Goal: Navigation & Orientation: Find specific page/section

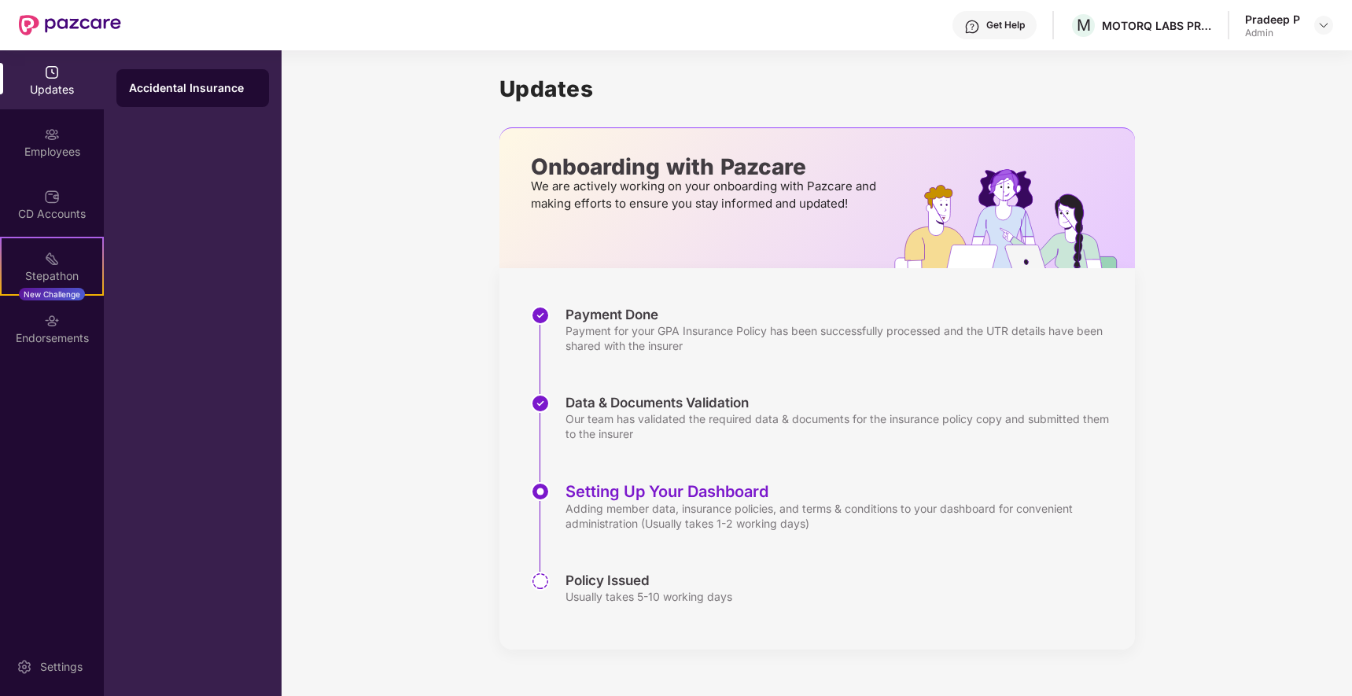
click at [324, 391] on div "Updates Onboarding with Pazcare We are actively working on your onboarding with…" at bounding box center [817, 362] width 1070 height 624
click at [79, 30] on img at bounding box center [70, 25] width 102 height 20
click at [79, 25] on img at bounding box center [70, 25] width 102 height 20
click at [36, 87] on div "Updates" at bounding box center [52, 90] width 104 height 16
click at [56, 665] on div "Settings" at bounding box center [61, 667] width 52 height 16
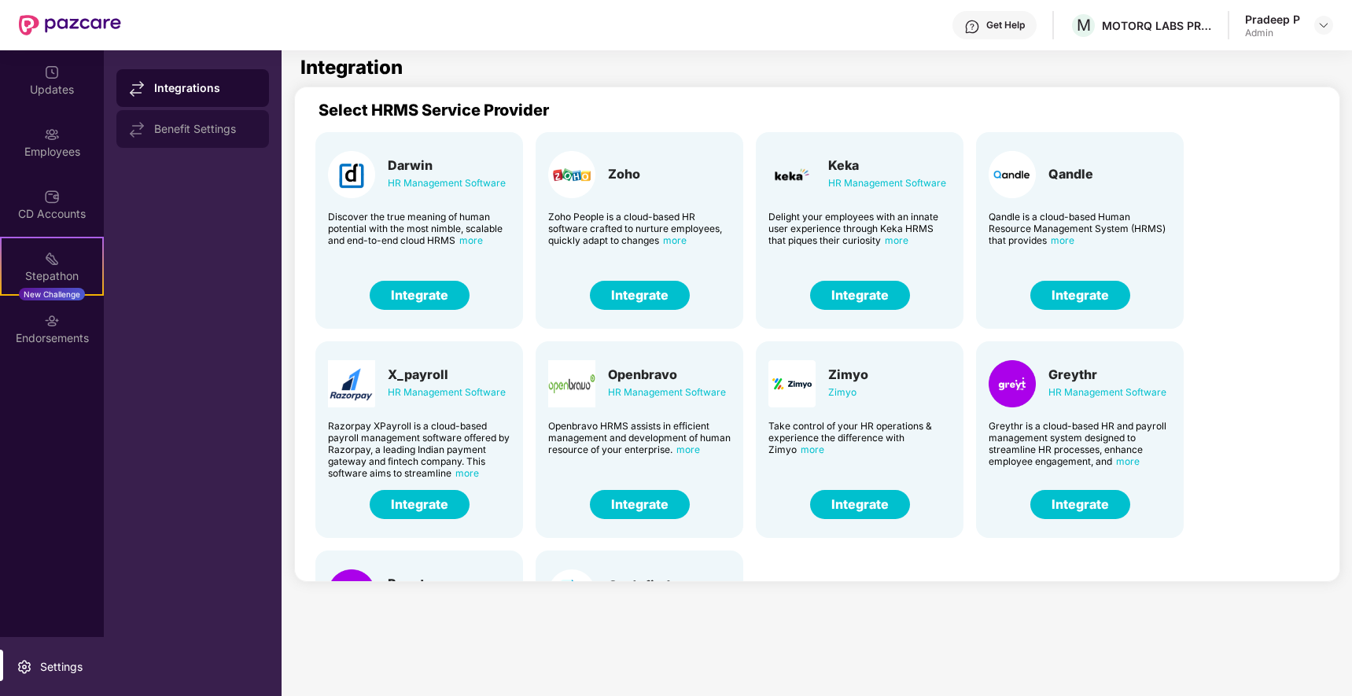
click at [207, 134] on div "Benefit Settings" at bounding box center [205, 129] width 102 height 13
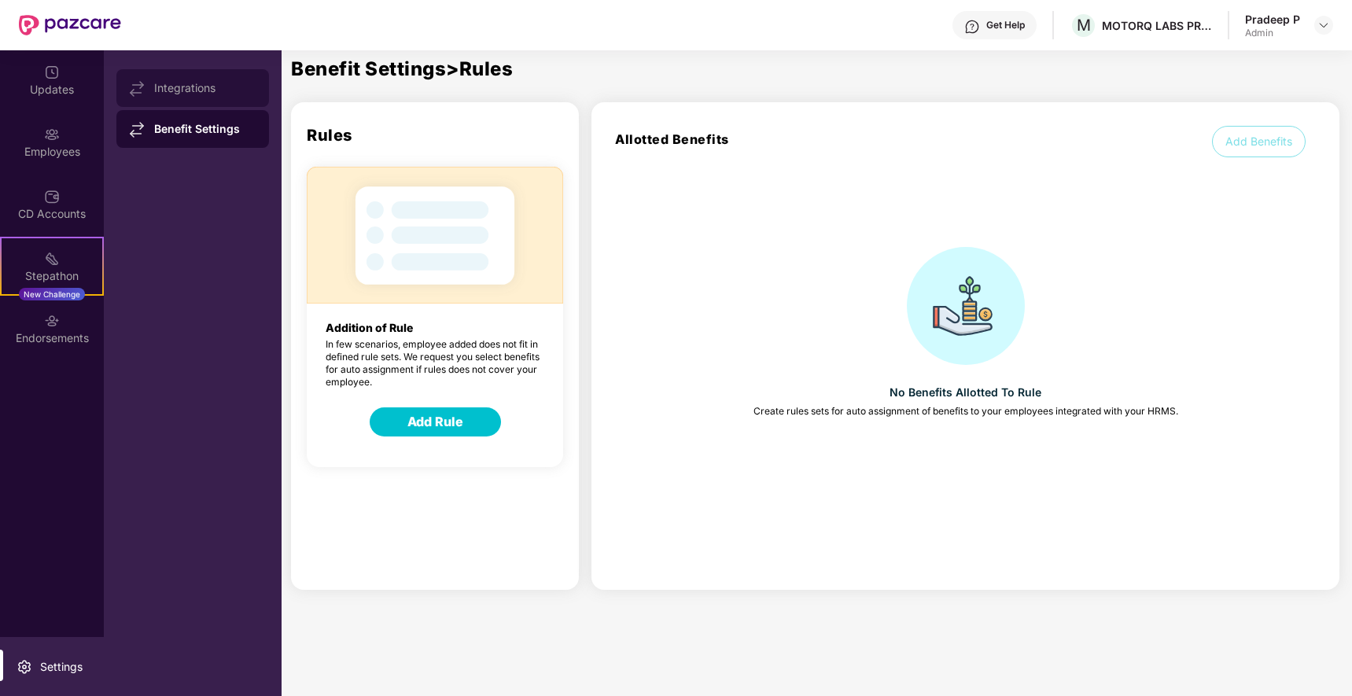
click at [180, 84] on div "Integrations" at bounding box center [205, 88] width 102 height 13
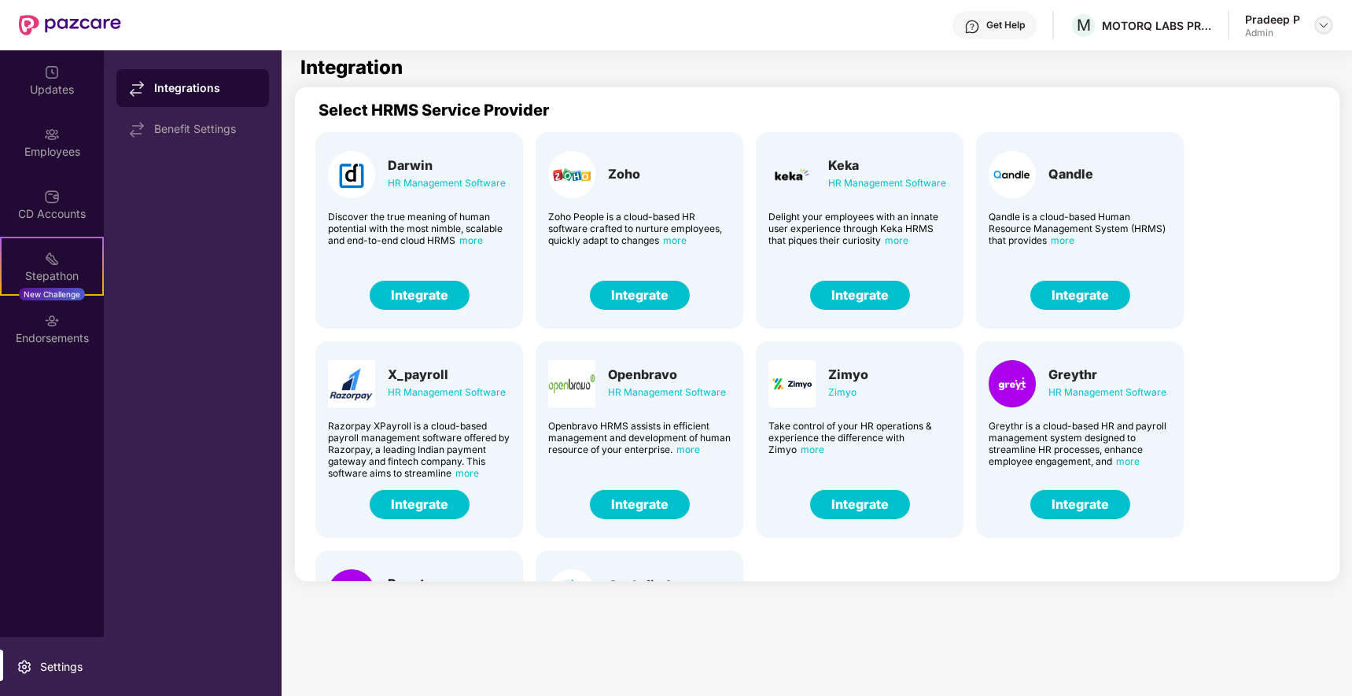
click at [1323, 27] on img at bounding box center [1323, 25] width 13 height 13
click at [1279, 62] on div "Switch to User view" at bounding box center [1249, 62] width 204 height 31
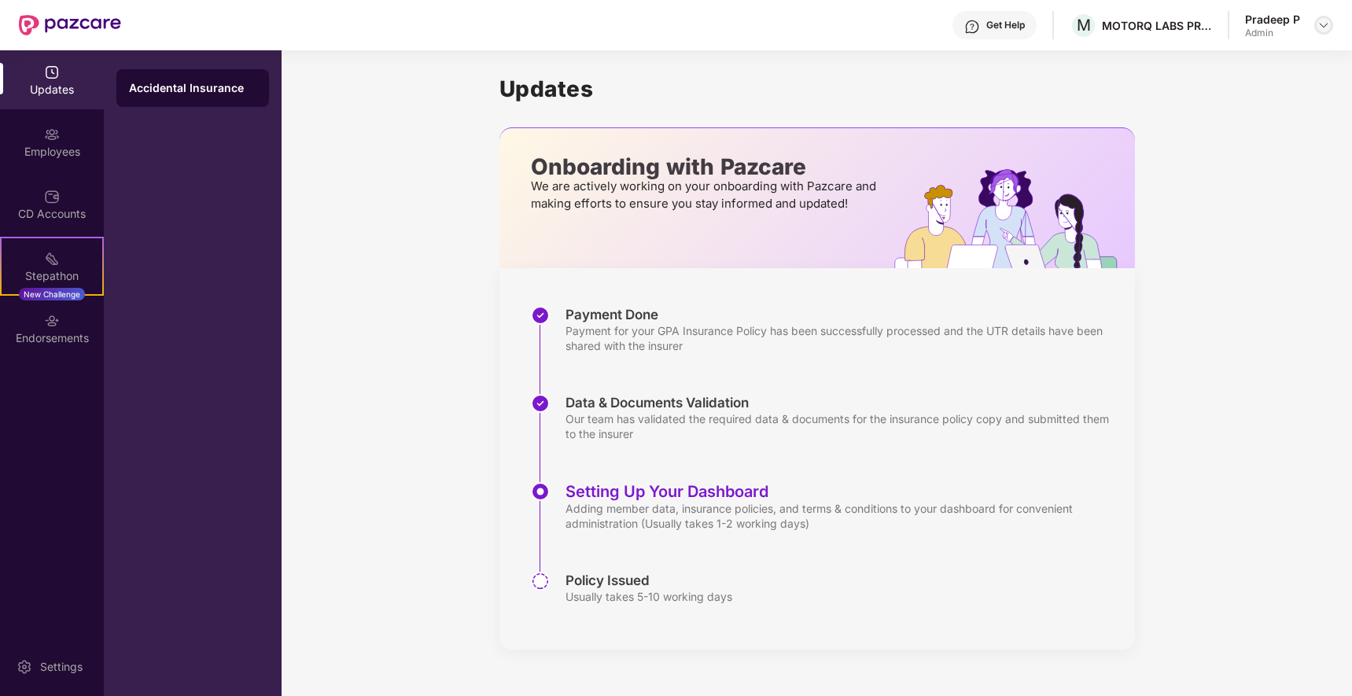
click at [1329, 27] on img at bounding box center [1323, 25] width 13 height 13
click at [1258, 60] on div "Switch to User view" at bounding box center [1249, 62] width 204 height 31
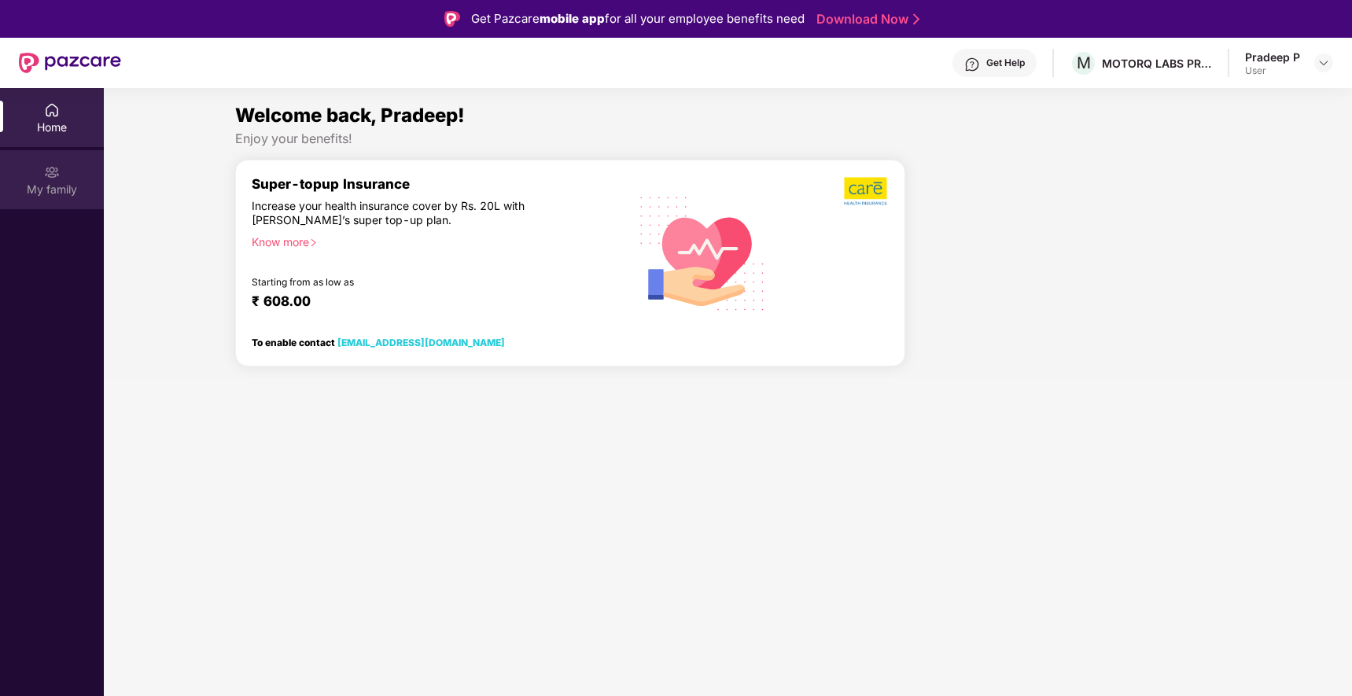
click at [57, 163] on div at bounding box center [52, 171] width 16 height 16
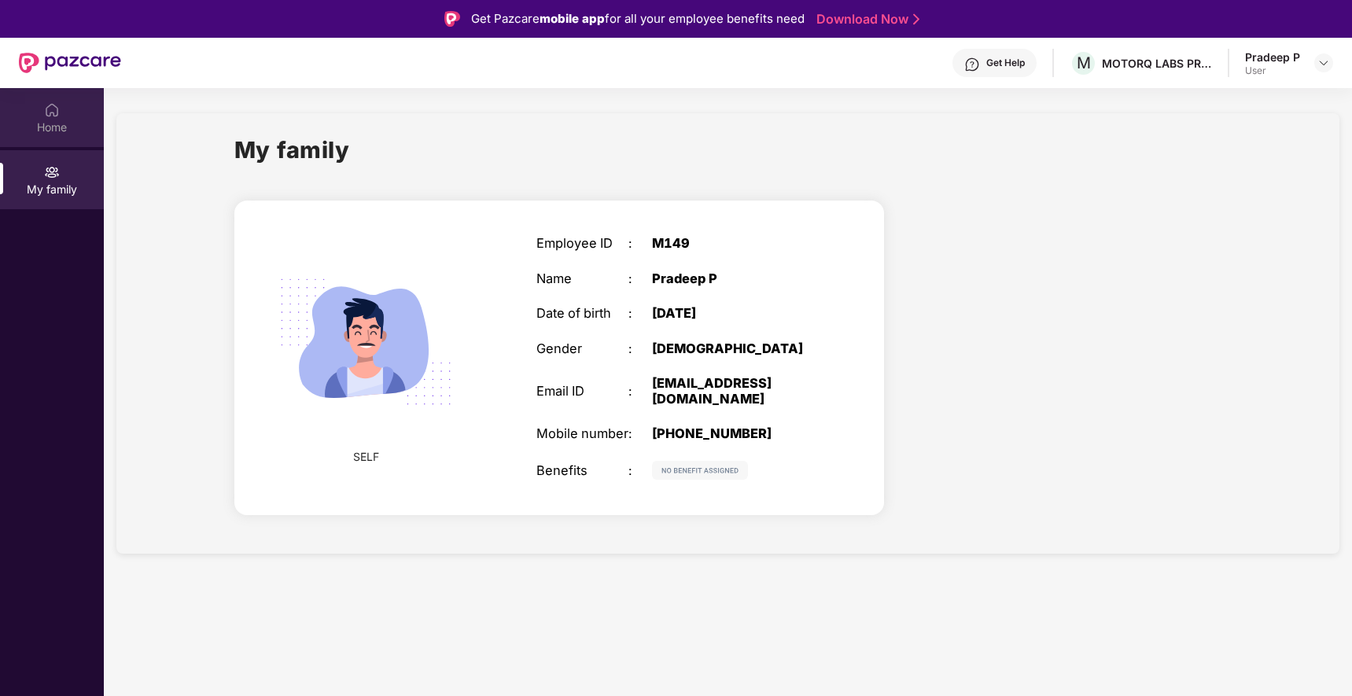
click at [61, 130] on div "Home" at bounding box center [52, 128] width 104 height 16
